Goal: Navigation & Orientation: Find specific page/section

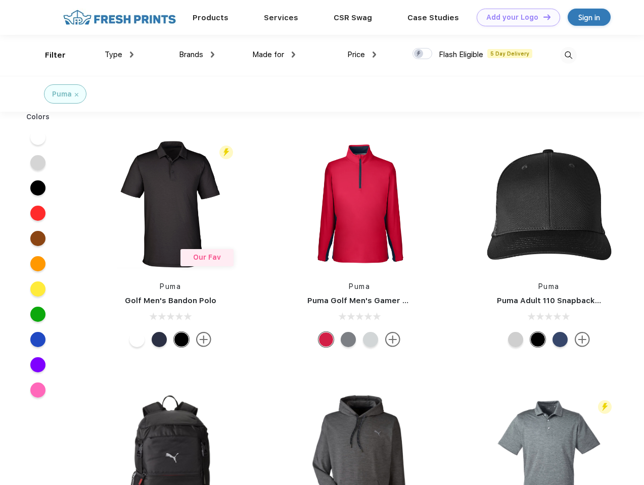
click at [514, 17] on link "Add your Logo Design Tool" at bounding box center [517, 18] width 83 height 18
click at [0, 0] on div "Design Tool" at bounding box center [0, 0] width 0 height 0
click at [542, 17] on link "Add your Logo Design Tool" at bounding box center [517, 18] width 83 height 18
click at [48, 55] on div "Filter" at bounding box center [55, 56] width 21 height 12
click at [119, 55] on span "Type" at bounding box center [114, 54] width 18 height 9
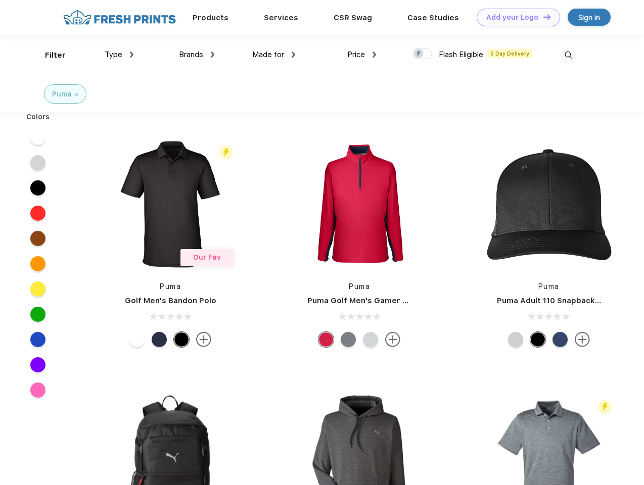
click at [196, 55] on span "Brands" at bounding box center [191, 54] width 24 height 9
click at [274, 55] on span "Made for" at bounding box center [268, 54] width 32 height 9
click at [362, 55] on span "Price" at bounding box center [356, 54] width 18 height 9
click at [422, 54] on div at bounding box center [422, 53] width 20 height 11
click at [419, 54] on input "checkbox" at bounding box center [415, 50] width 7 height 7
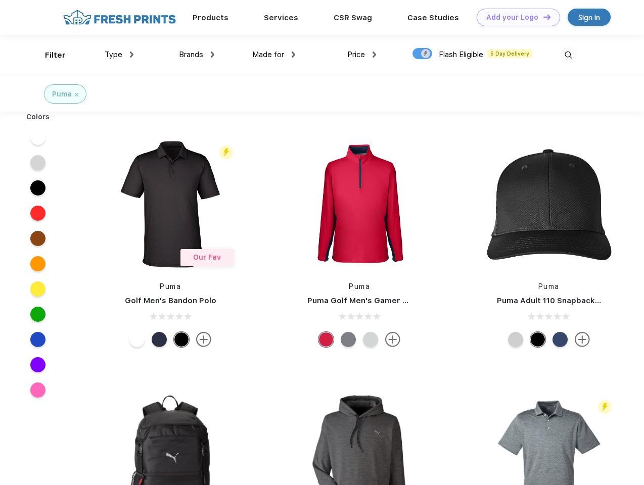
click at [568, 55] on img at bounding box center [568, 55] width 17 height 17
